Goal: Transaction & Acquisition: Purchase product/service

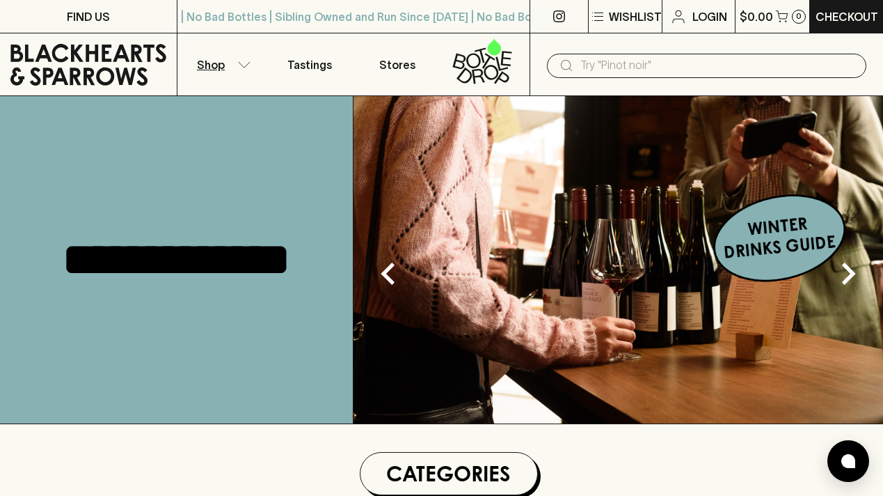
click at [209, 58] on p "Shop" at bounding box center [211, 64] width 28 height 17
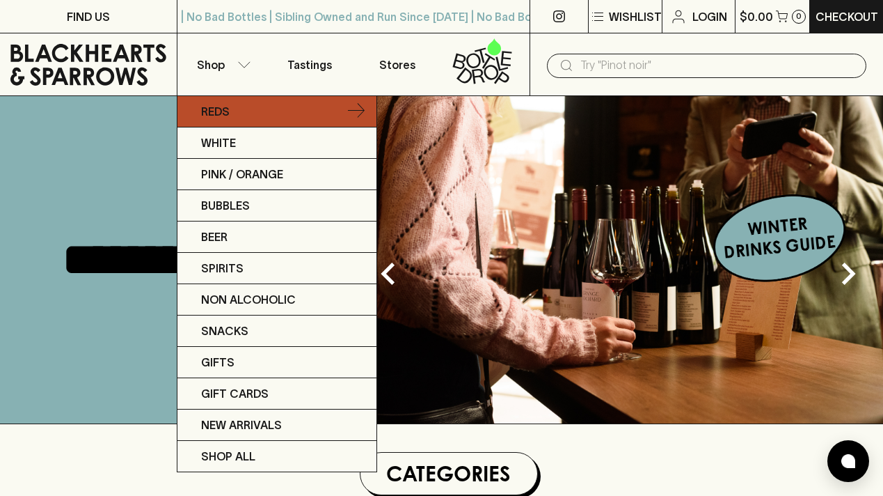
click at [231, 113] on link "Reds" at bounding box center [277, 111] width 199 height 31
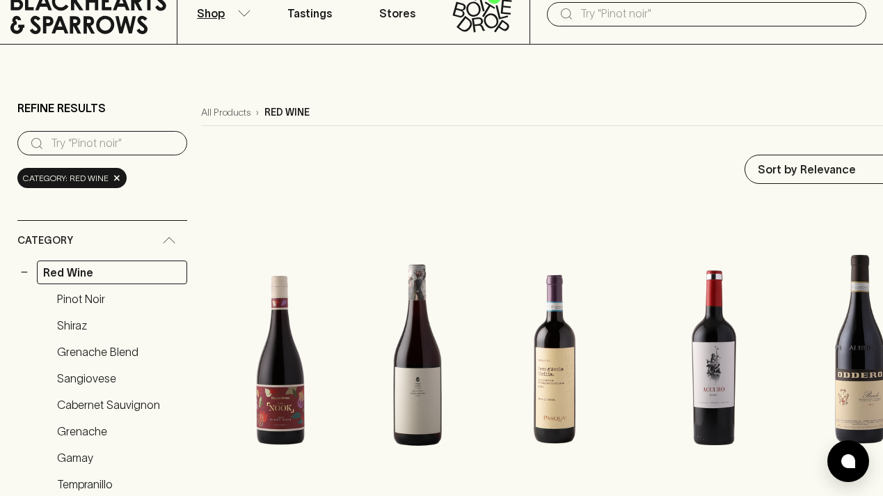
scroll to position [49, 0]
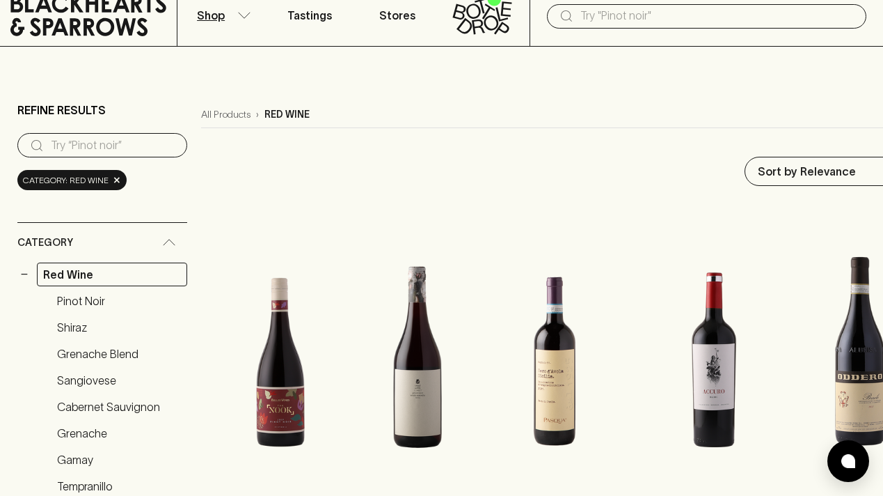
click at [652, 25] on input "text" at bounding box center [718, 16] width 275 height 22
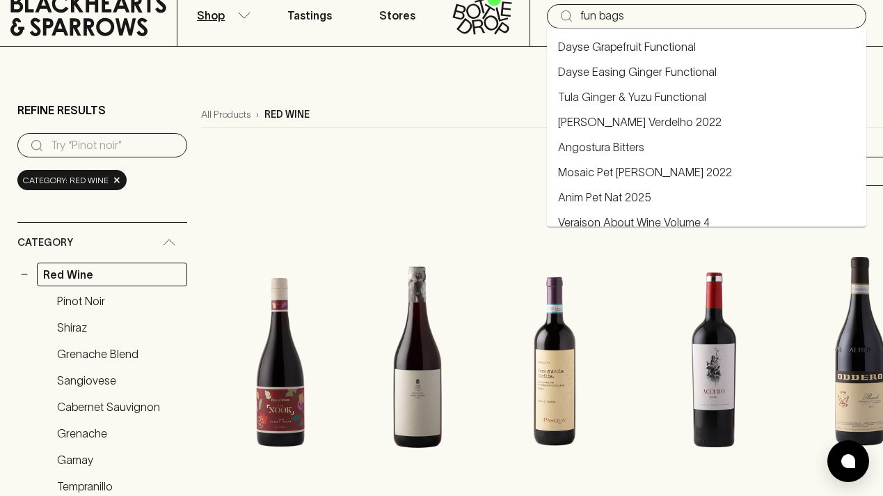
type input "fun bags"
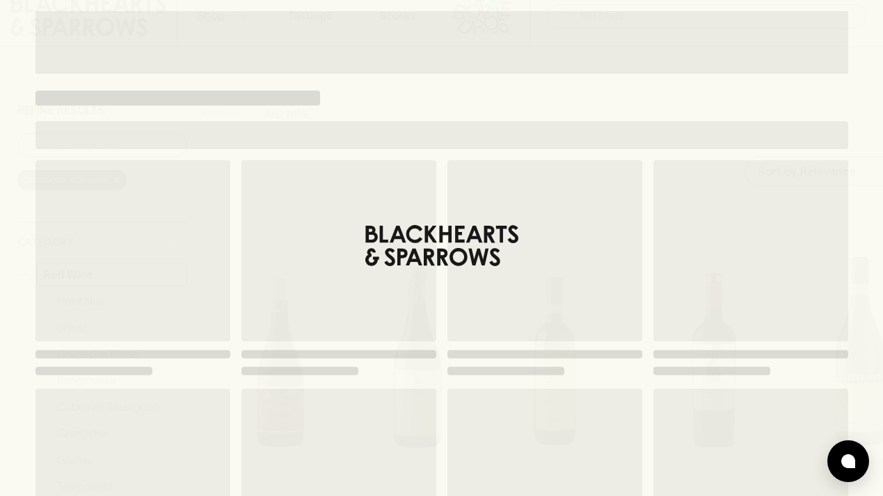
type input "fun bags"
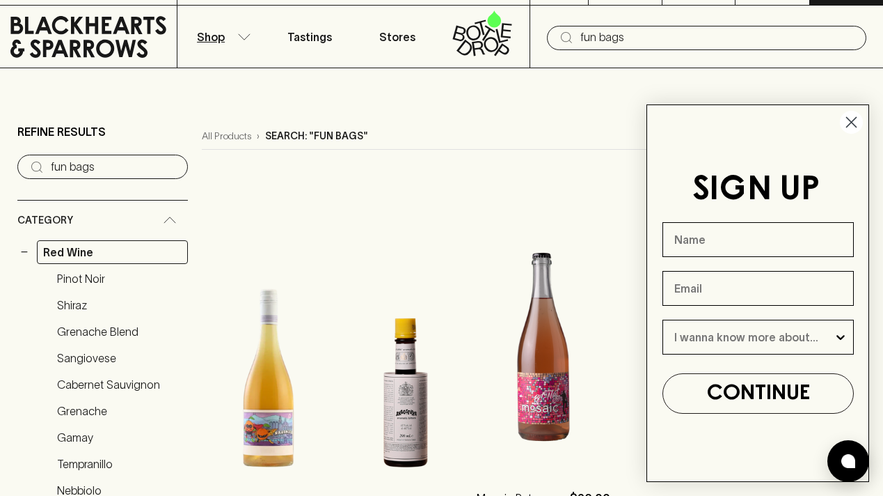
scroll to position [1, 0]
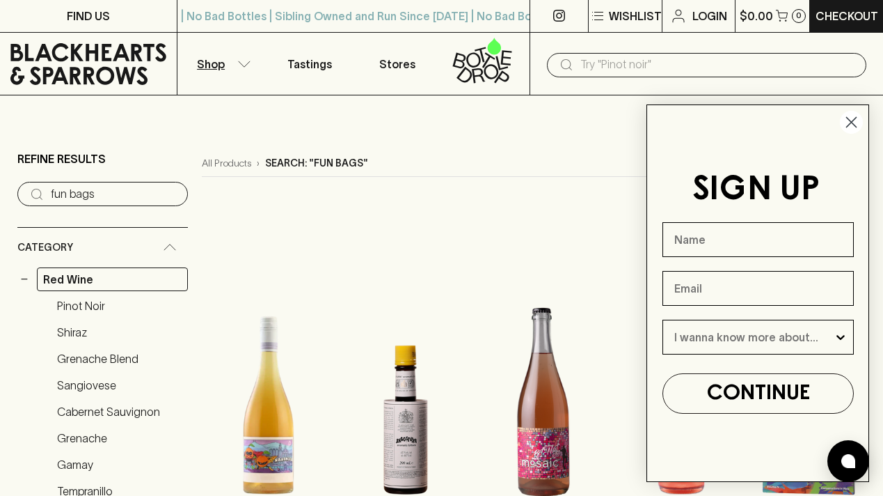
click at [853, 126] on circle "Close dialog" at bounding box center [851, 122] width 23 height 23
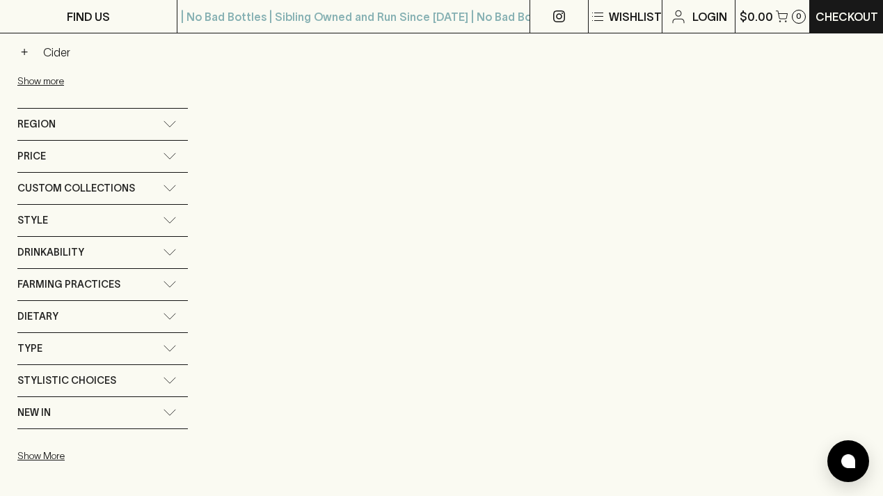
scroll to position [755, 0]
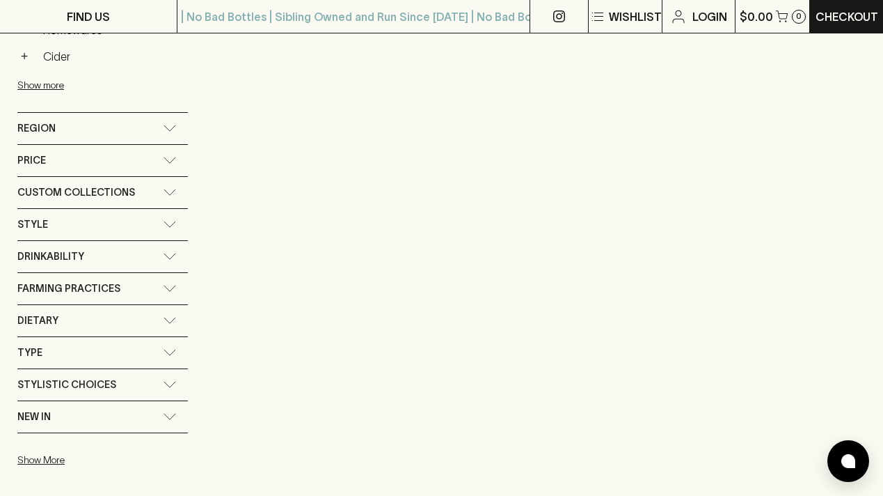
click at [166, 384] on icon at bounding box center [170, 384] width 14 height 7
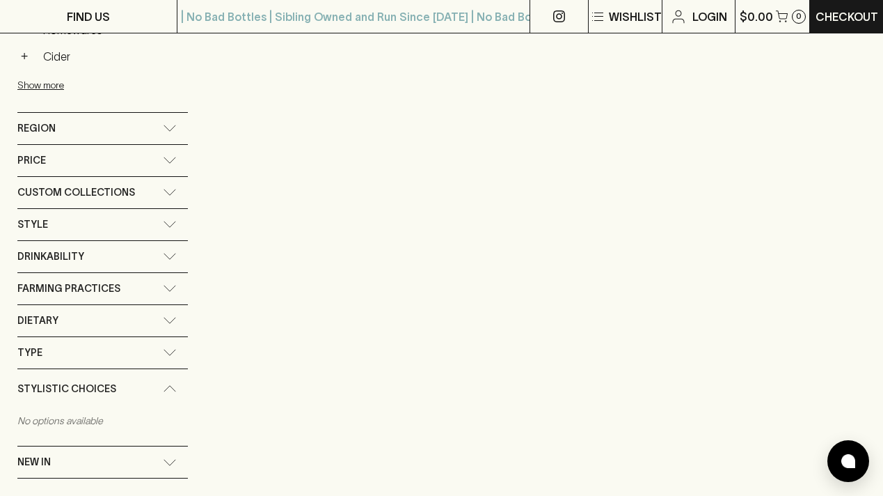
click at [166, 384] on div "Stylistic Choices" at bounding box center [102, 389] width 171 height 40
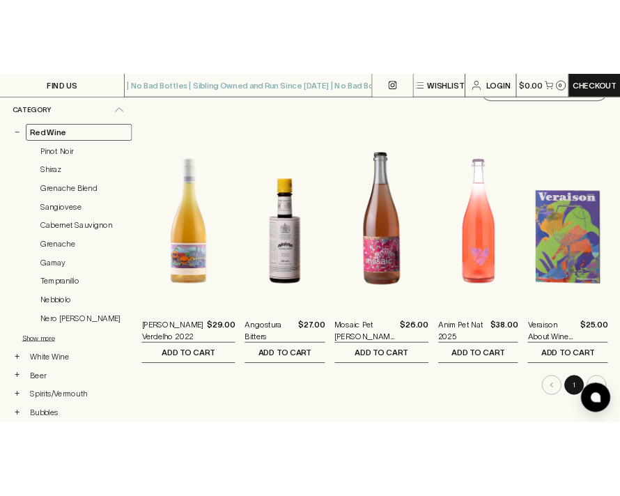
scroll to position [0, 0]
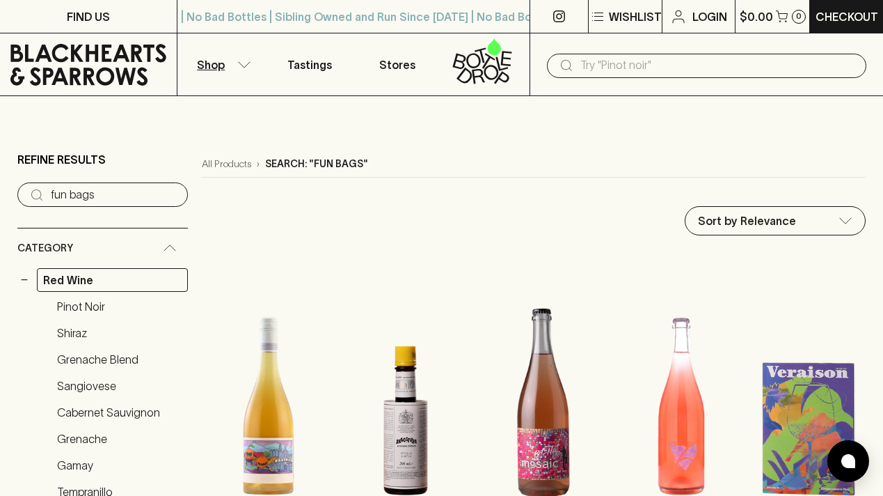
click at [98, 196] on input "fun bags" at bounding box center [114, 195] width 126 height 22
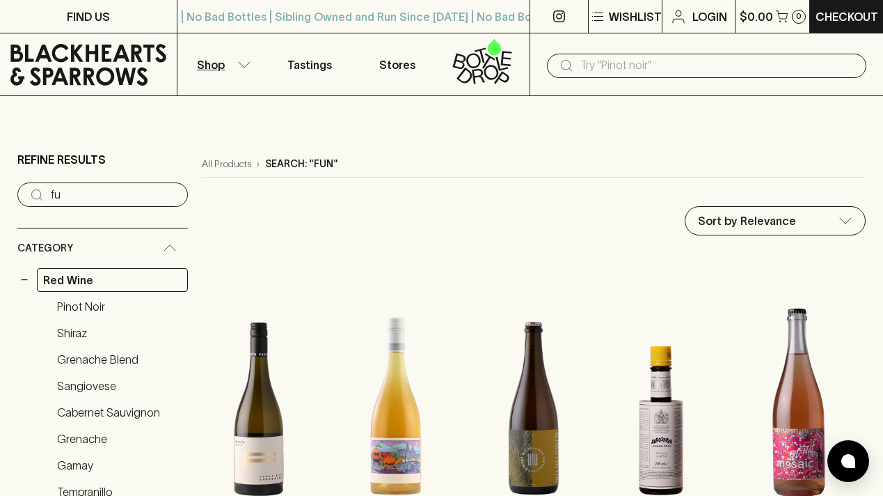
type input "f"
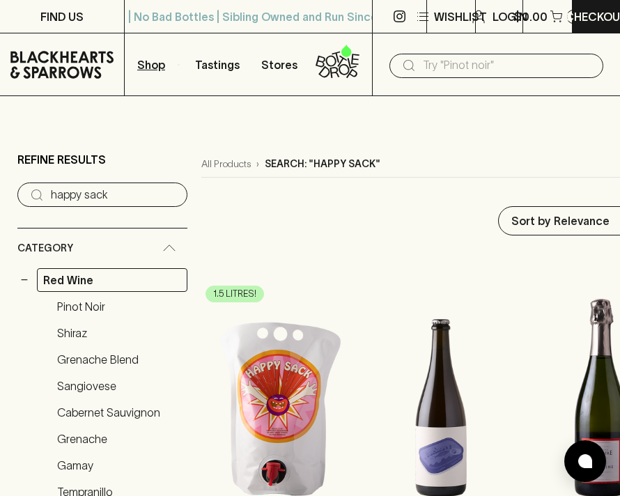
type input "happy sack"
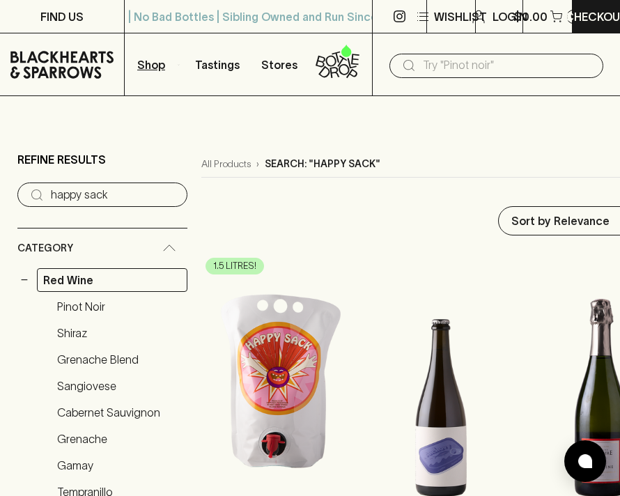
click at [270, 390] on img at bounding box center [280, 375] width 158 height 244
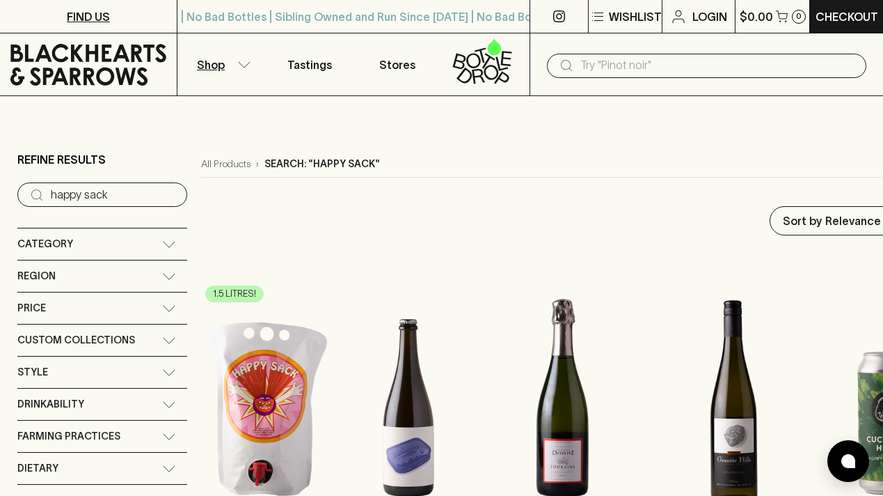
click at [81, 15] on p "FIND US" at bounding box center [88, 16] width 43 height 17
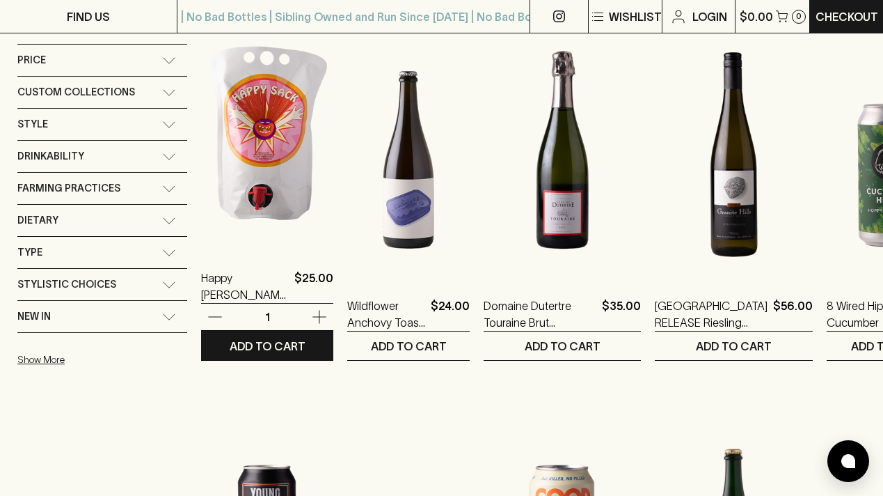
scroll to position [253, 0]
